Goal: Check status: Check status

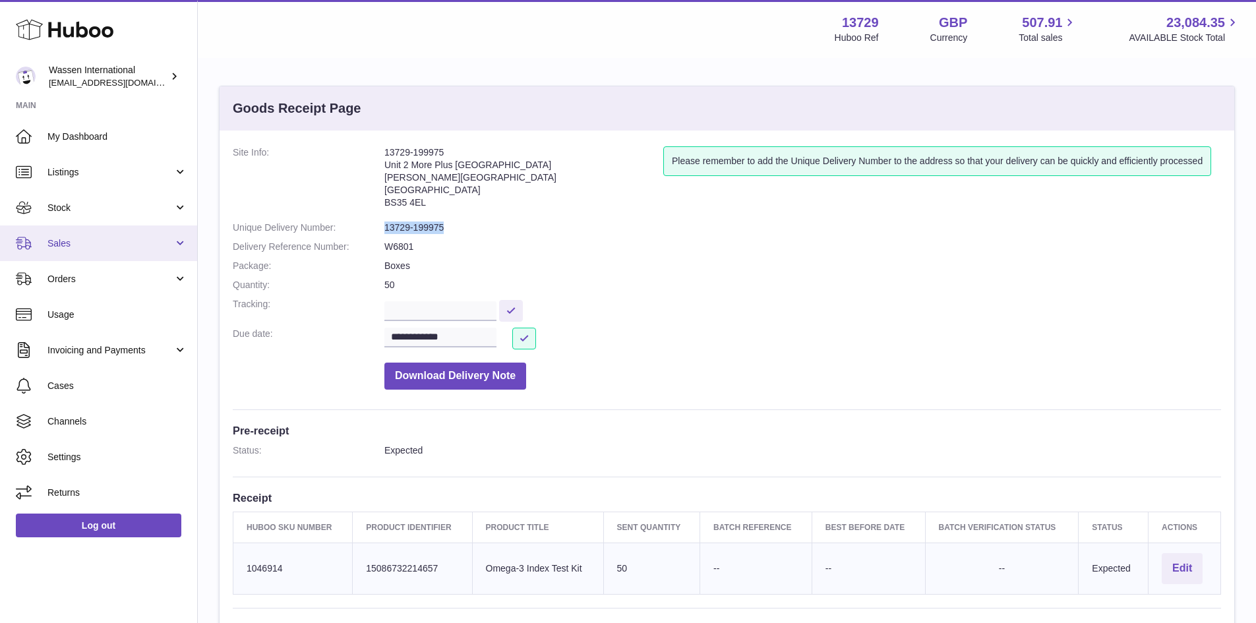
click at [101, 247] on span "Sales" at bounding box center [110, 243] width 126 height 13
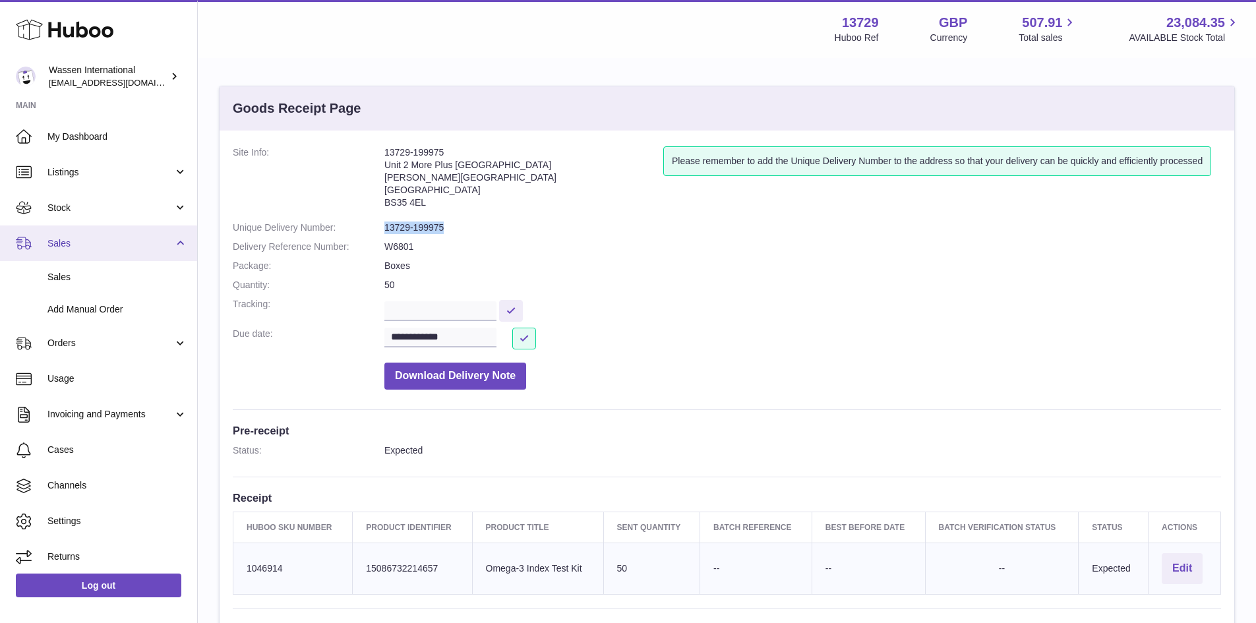
click at [101, 247] on span "Sales" at bounding box center [110, 243] width 126 height 13
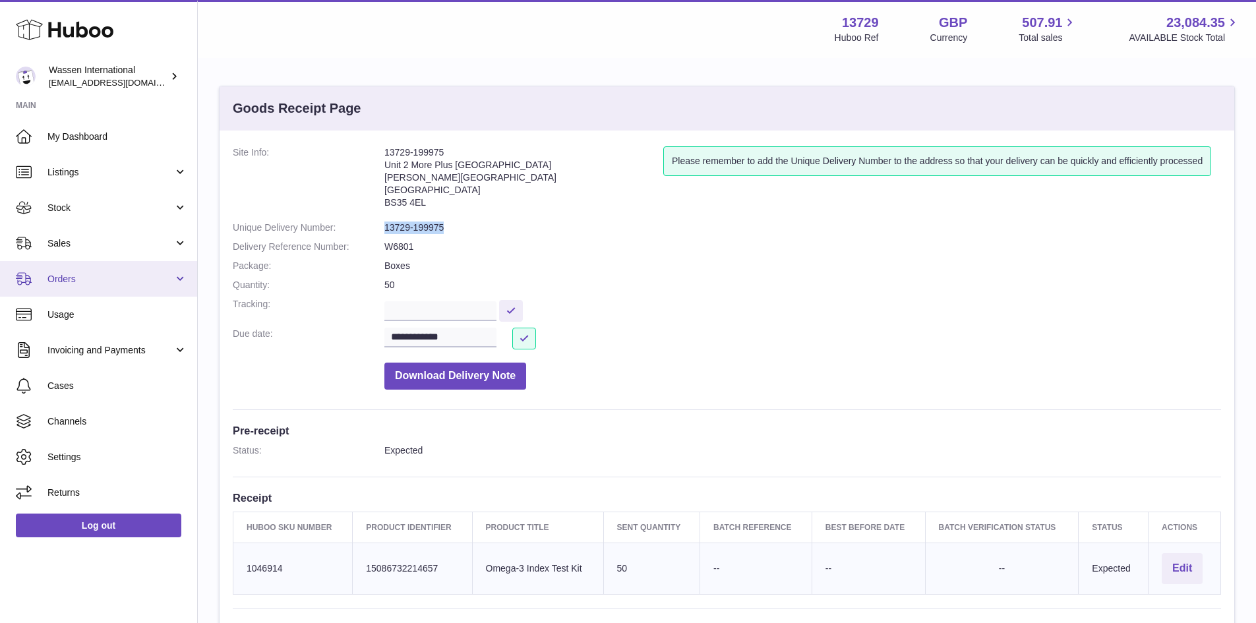
click at [128, 275] on span "Orders" at bounding box center [110, 279] width 126 height 13
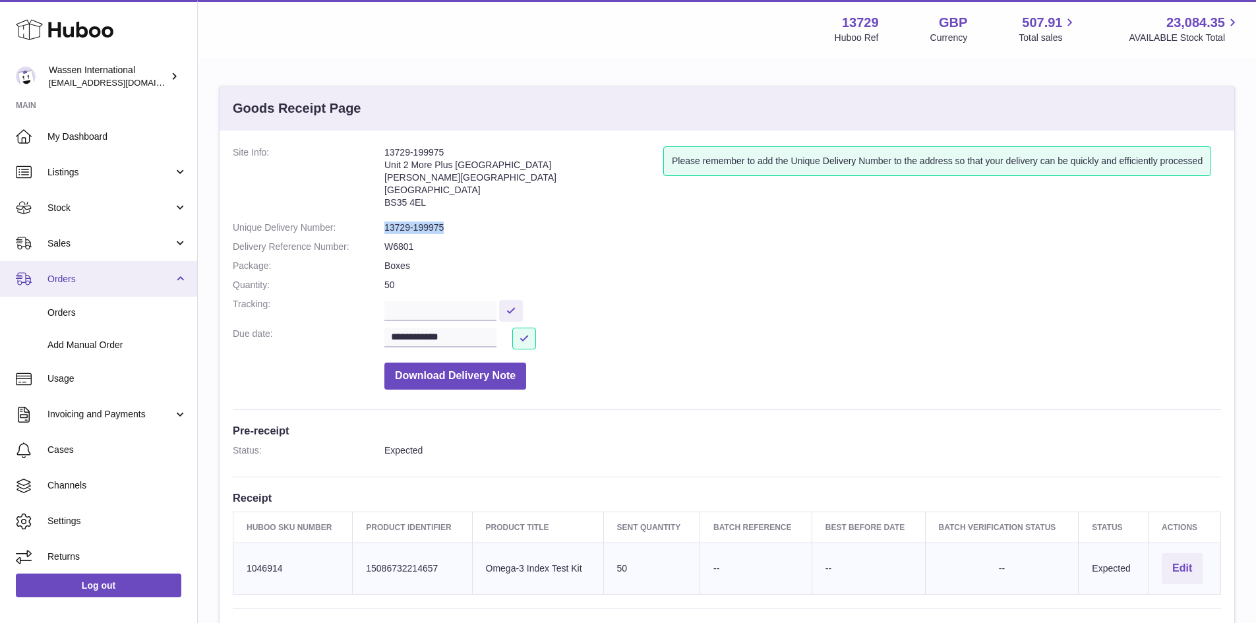
click at [138, 279] on span "Orders" at bounding box center [110, 279] width 126 height 13
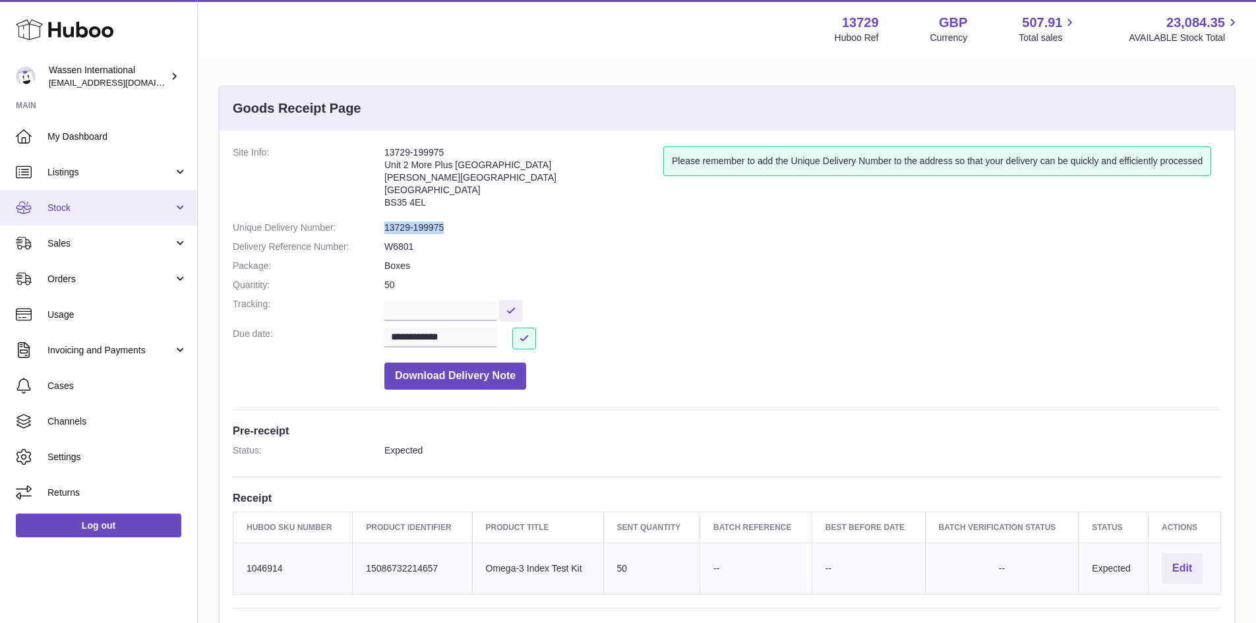
click at [177, 210] on link "Stock" at bounding box center [98, 208] width 197 height 36
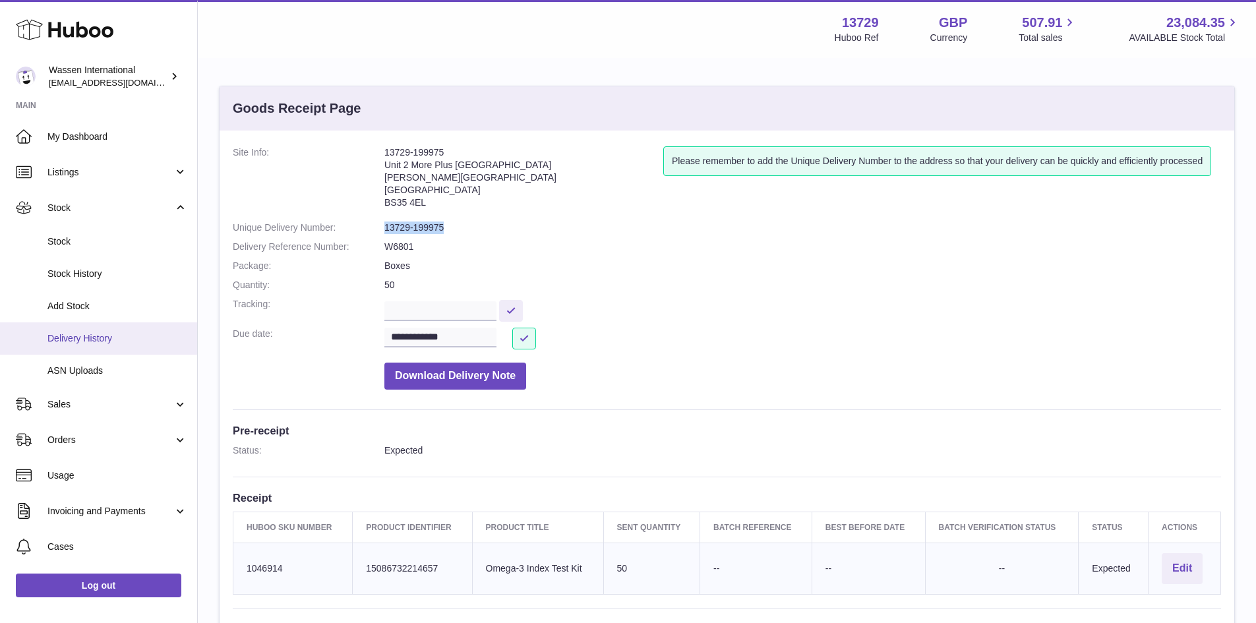
click at [115, 345] on link "Delivery History" at bounding box center [98, 338] width 197 height 32
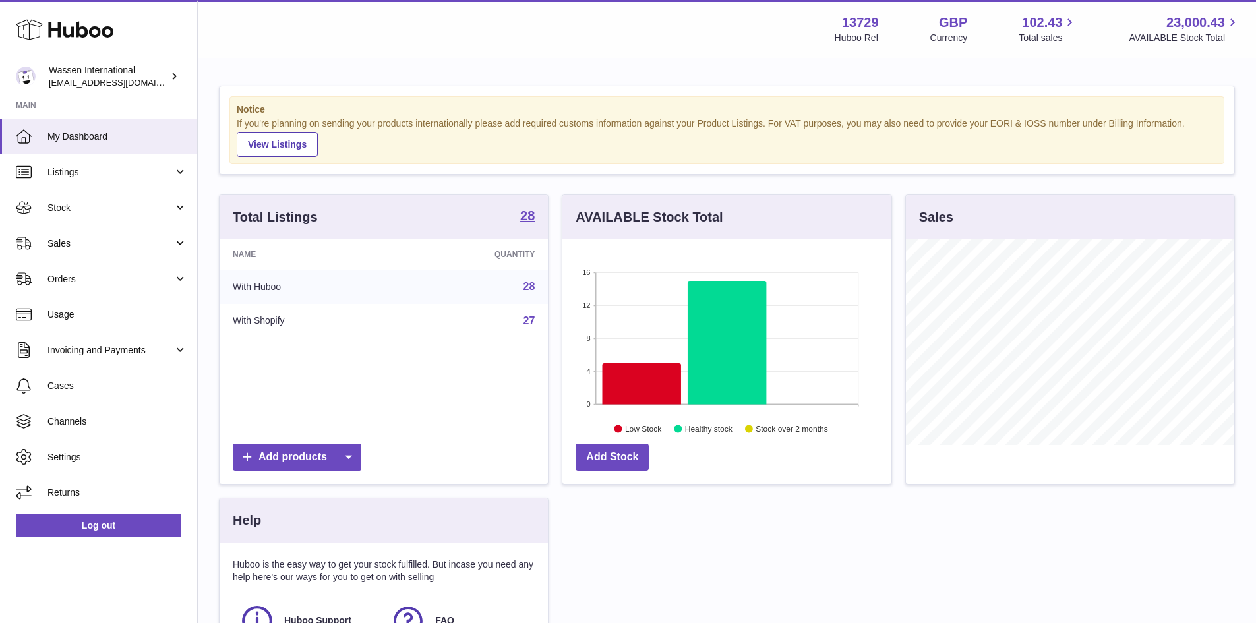
scroll to position [206, 329]
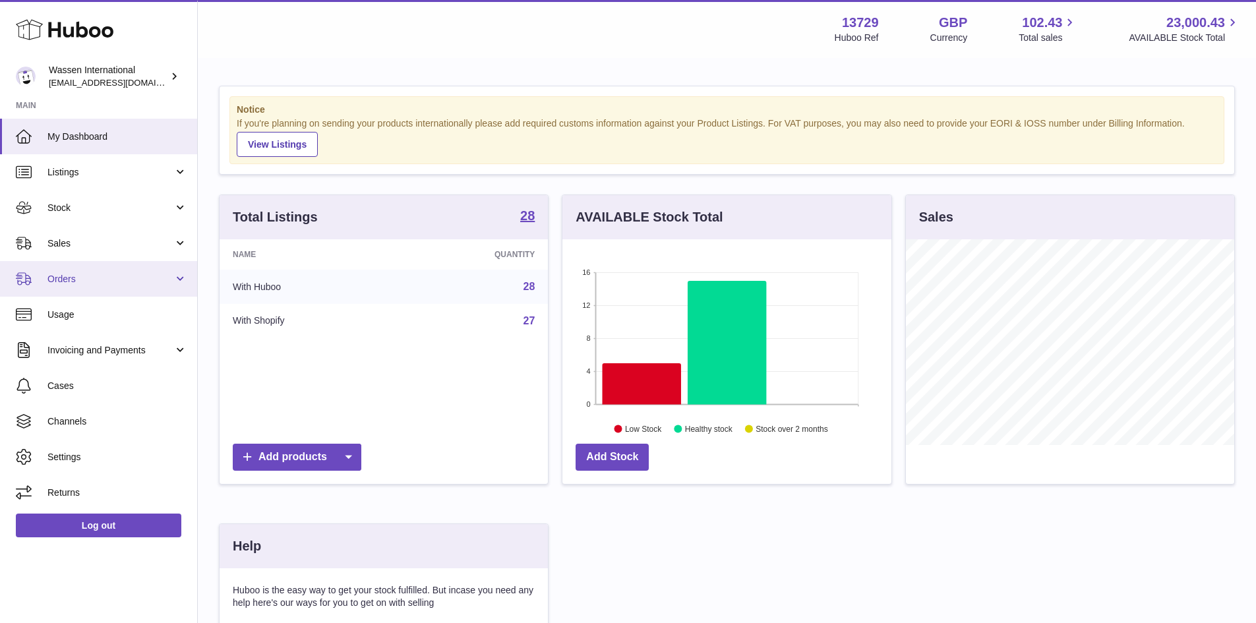
click at [146, 280] on span "Orders" at bounding box center [110, 279] width 126 height 13
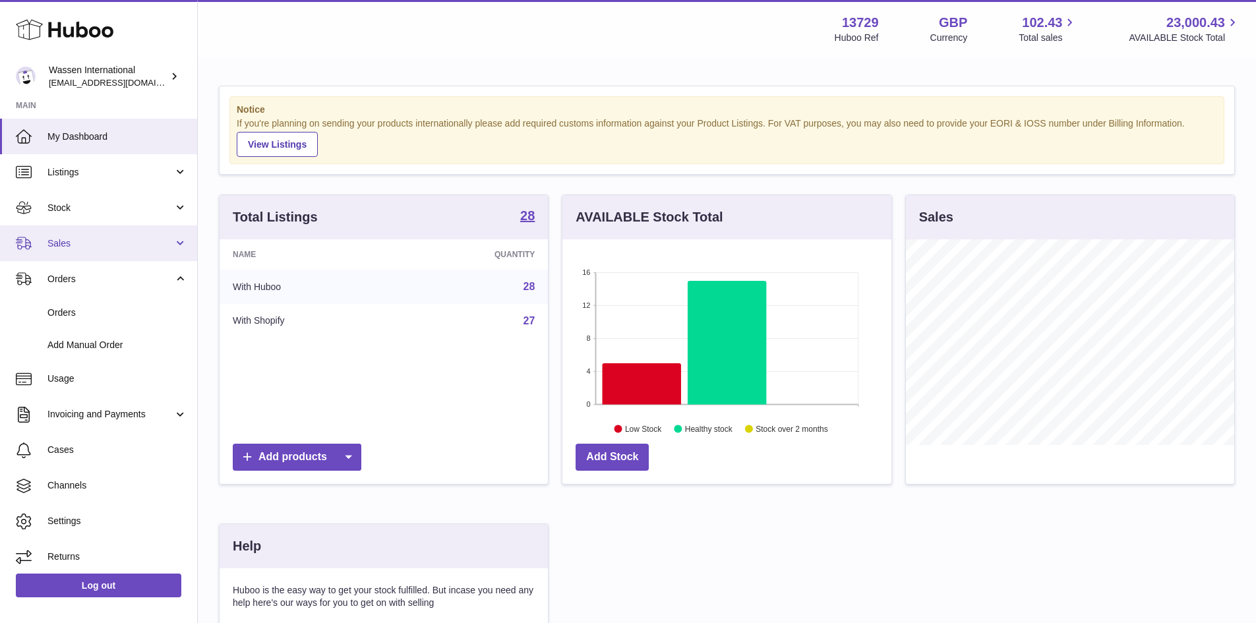
click at [166, 231] on link "Sales" at bounding box center [98, 244] width 197 height 36
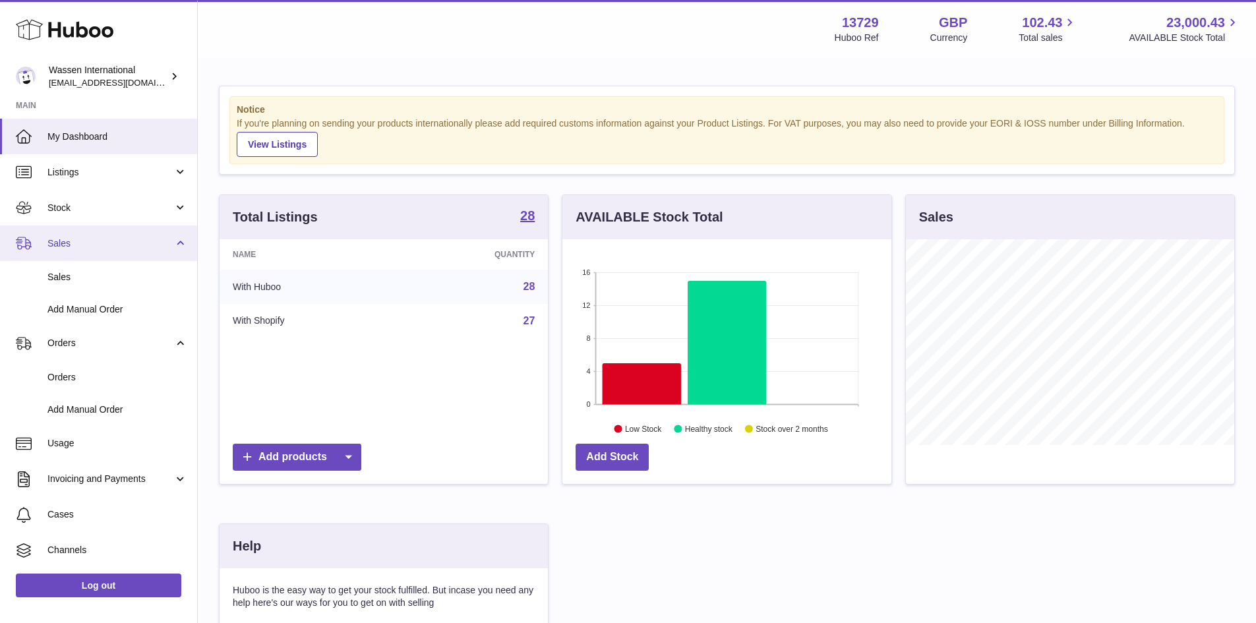
click at [160, 239] on span "Sales" at bounding box center [110, 243] width 126 height 13
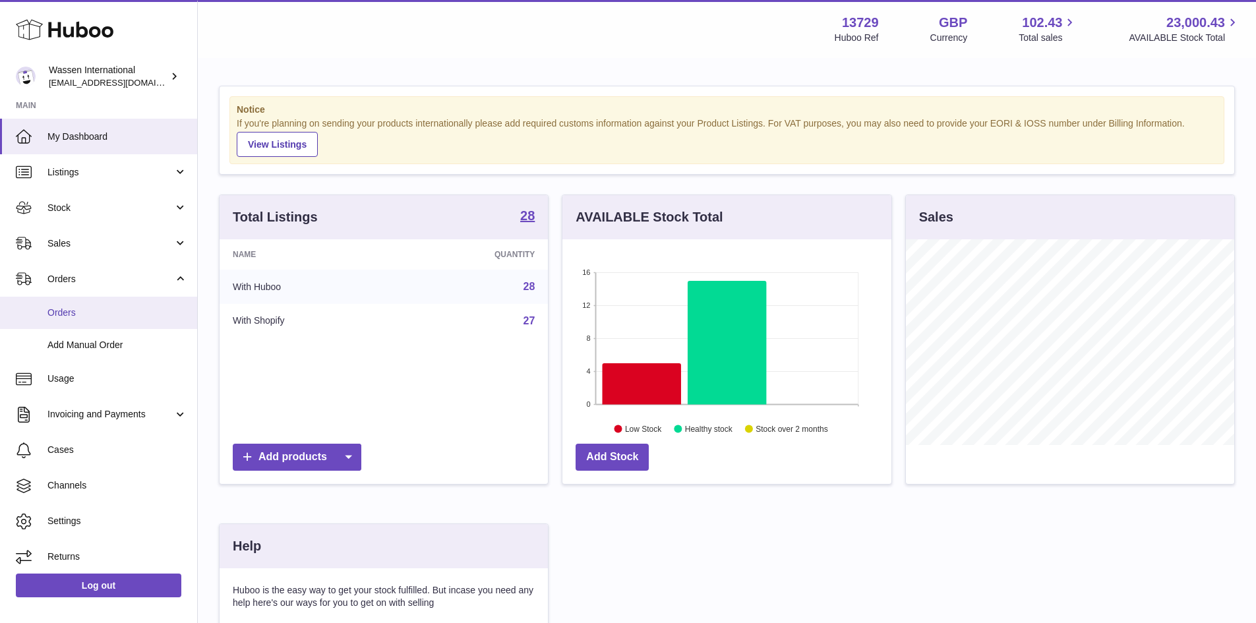
click at [145, 303] on link "Orders" at bounding box center [98, 313] width 197 height 32
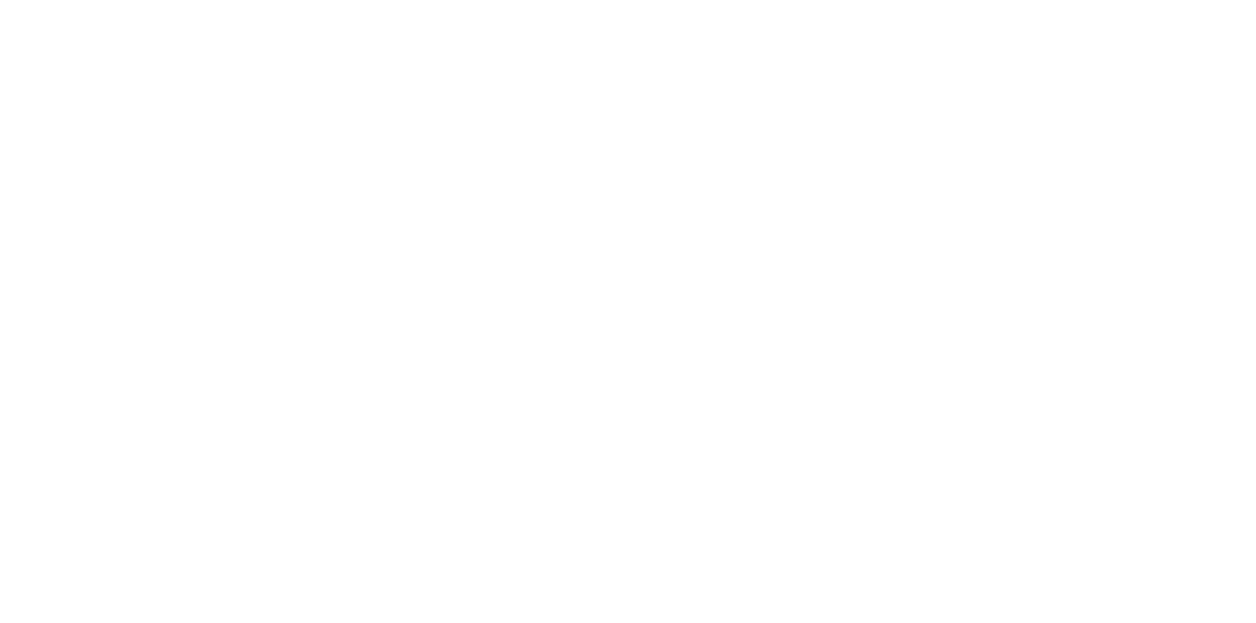
click at [152, 0] on html at bounding box center [628, 0] width 1256 height 0
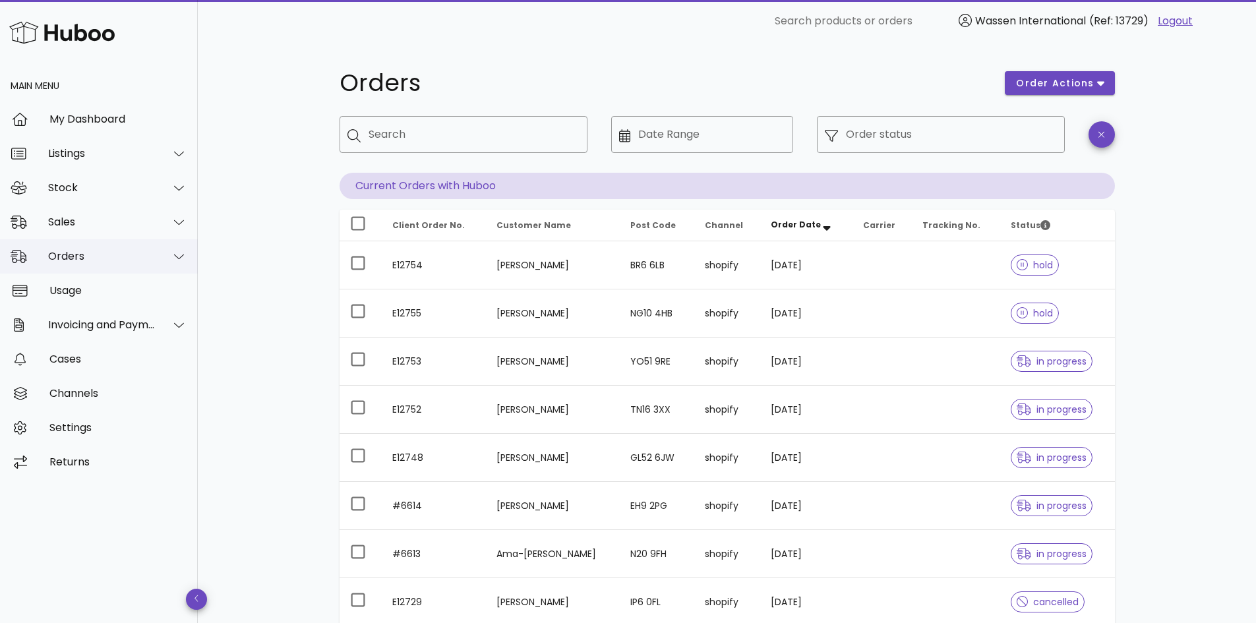
click at [145, 259] on div "Orders" at bounding box center [101, 256] width 107 height 13
click at [146, 259] on div "Orders" at bounding box center [101, 256] width 107 height 13
click at [155, 222] on div "Sales" at bounding box center [101, 222] width 107 height 13
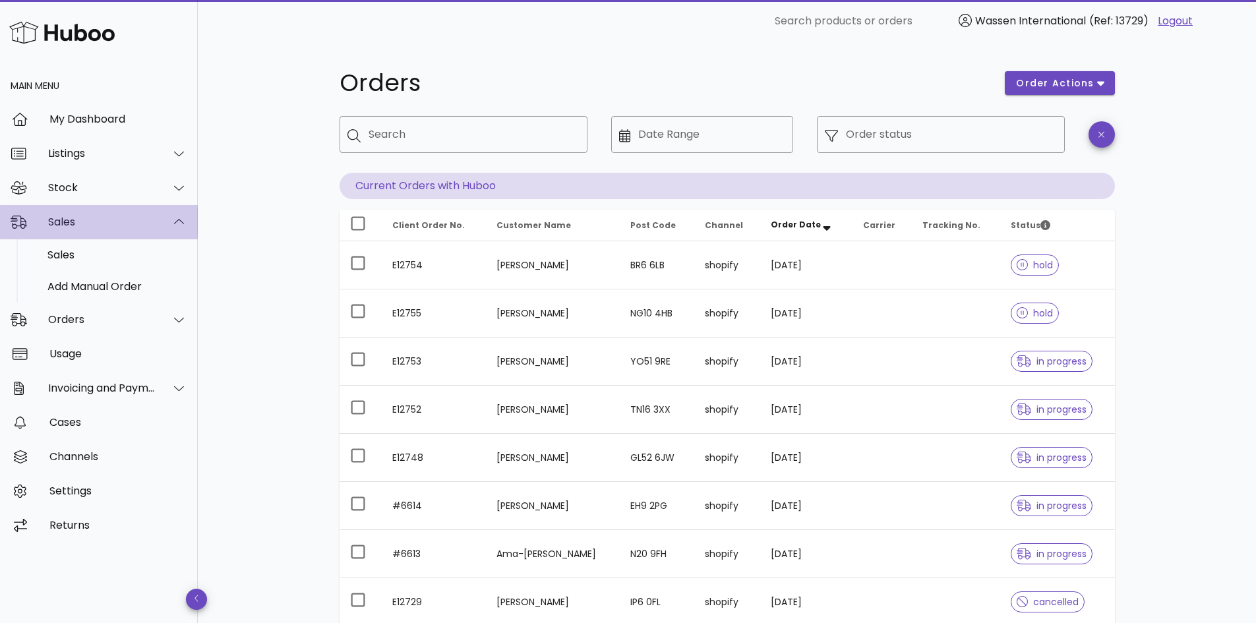
click at [155, 222] on div "Sales" at bounding box center [101, 222] width 107 height 13
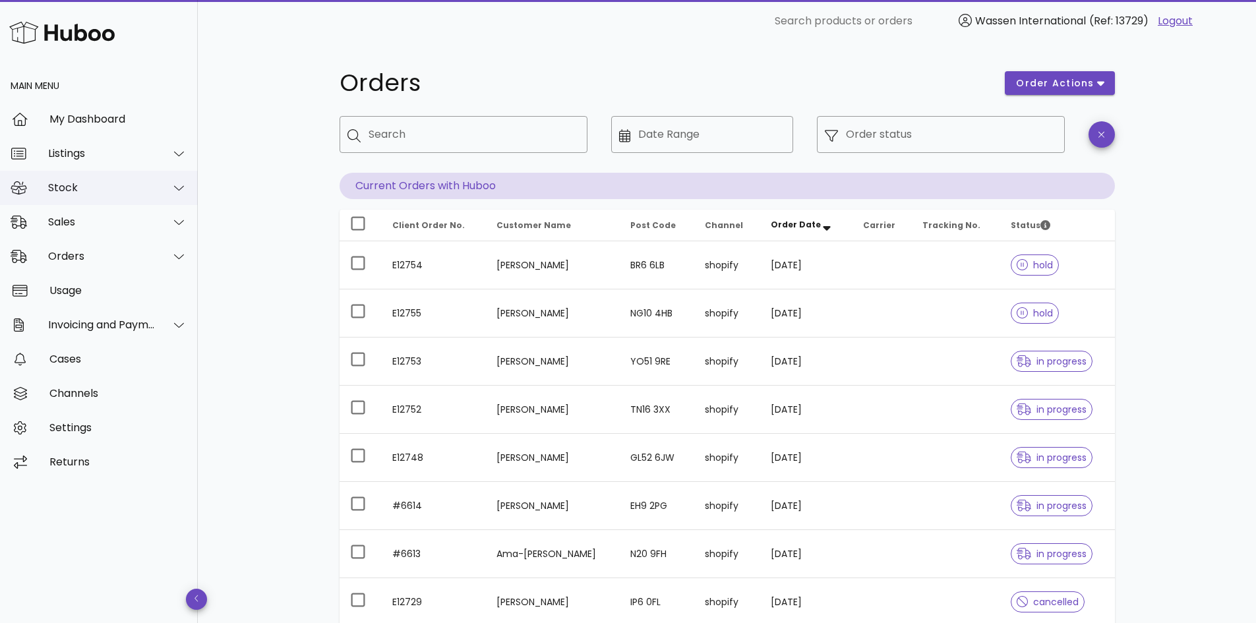
click at [169, 184] on div at bounding box center [172, 187] width 32 height 33
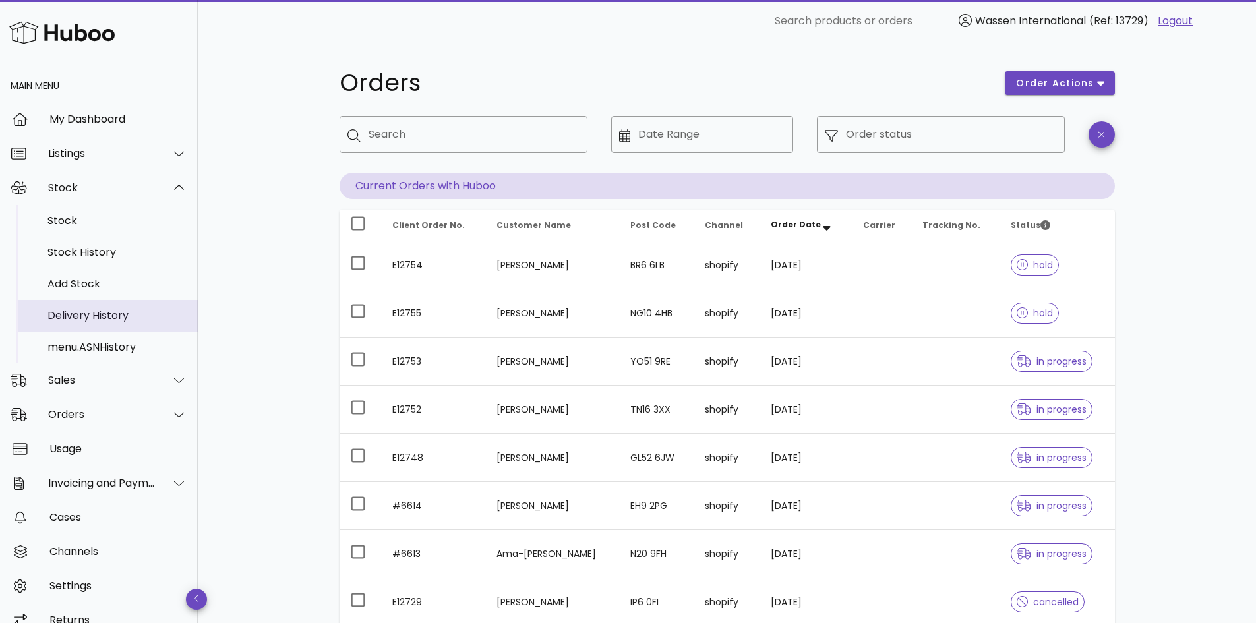
click at [129, 320] on div "Delivery History" at bounding box center [117, 315] width 140 height 13
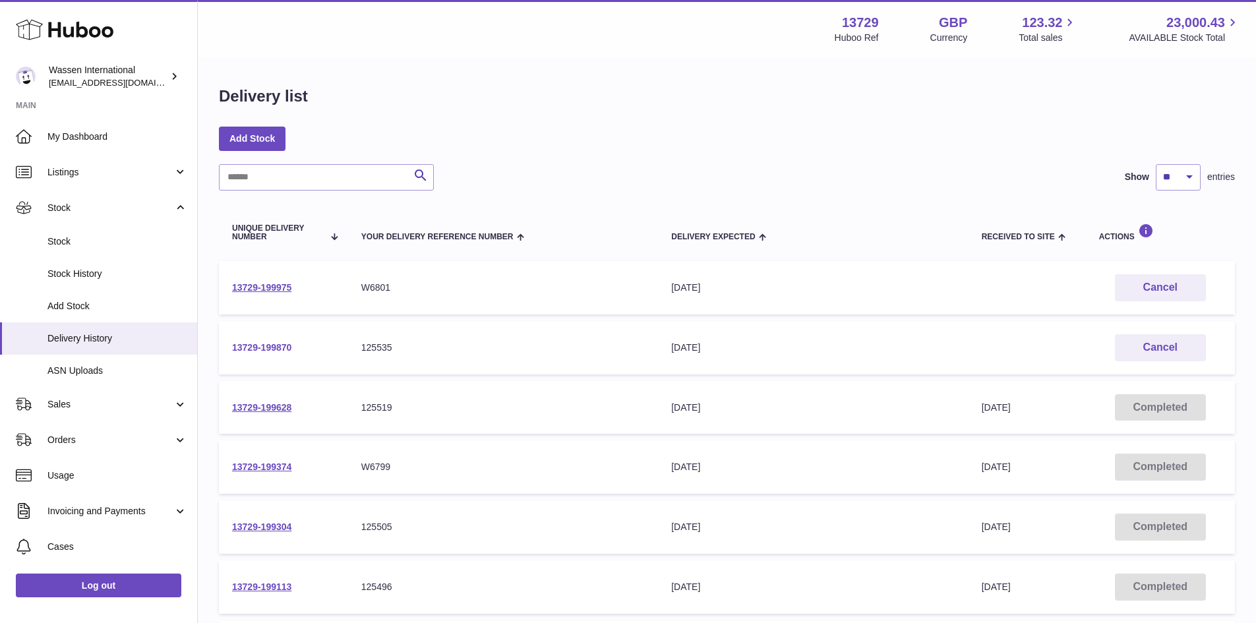
click at [242, 351] on link "13729-199870" at bounding box center [261, 347] width 59 height 11
